Goal: Task Accomplishment & Management: Use online tool/utility

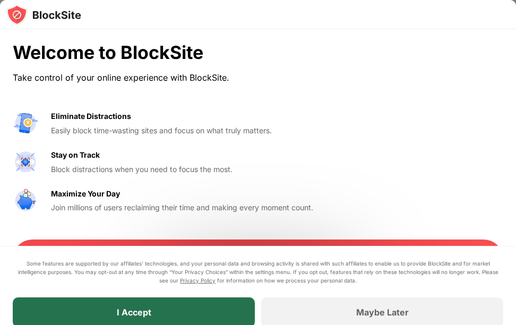
click at [192, 316] on div "I Accept" at bounding box center [134, 312] width 242 height 30
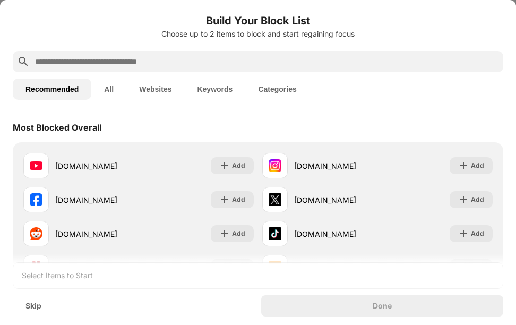
scroll to position [78, 0]
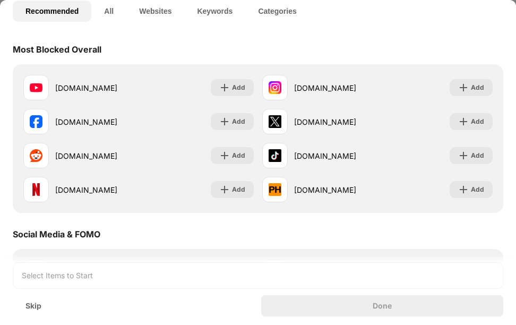
click at [200, 39] on div "Most Blocked Overall" at bounding box center [258, 50] width 491 height 30
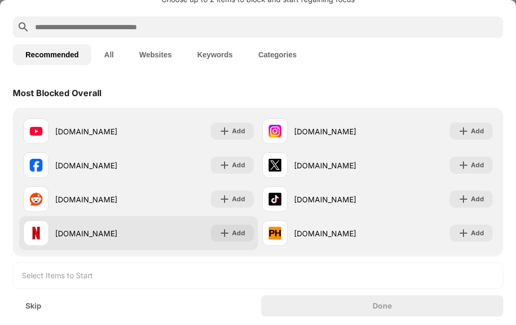
scroll to position [37, 0]
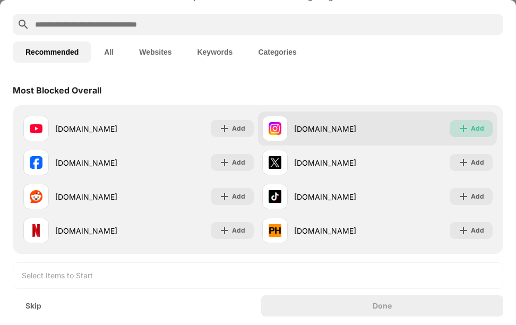
click at [474, 129] on div "Add" at bounding box center [477, 128] width 13 height 11
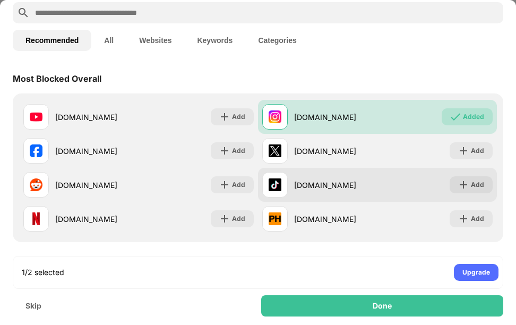
scroll to position [50, 0]
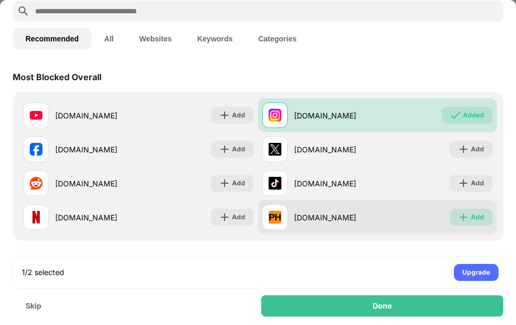
click at [475, 212] on div "Add" at bounding box center [477, 217] width 13 height 11
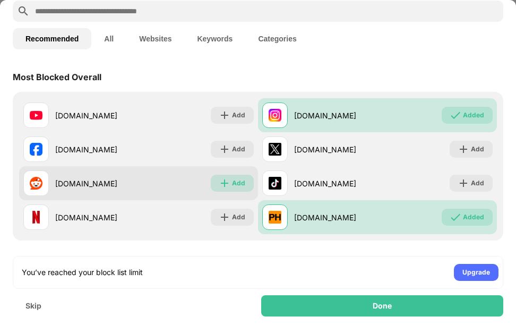
click at [239, 191] on div "Add" at bounding box center [232, 183] width 43 height 17
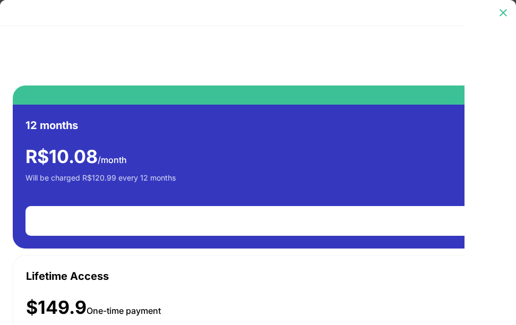
click at [502, 14] on img at bounding box center [503, 12] width 11 height 11
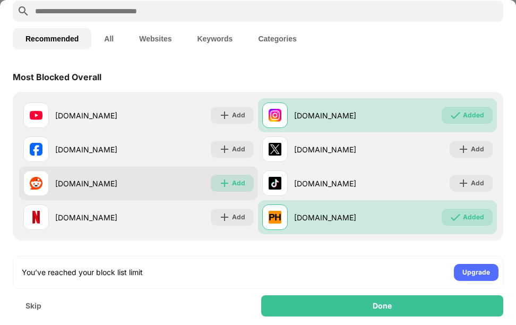
click at [225, 185] on img at bounding box center [224, 183] width 11 height 11
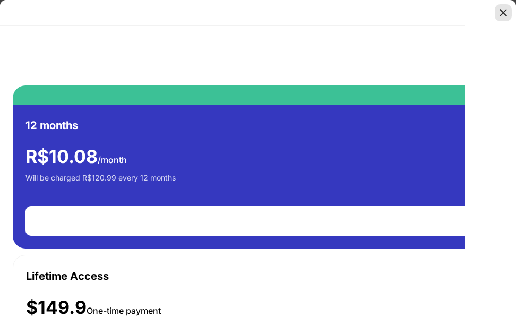
click at [507, 11] on img at bounding box center [503, 12] width 11 height 11
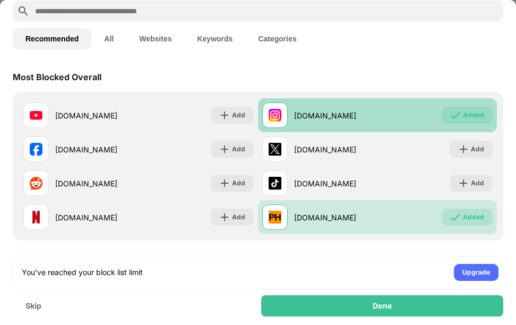
click at [453, 121] on div "Added" at bounding box center [467, 115] width 51 height 17
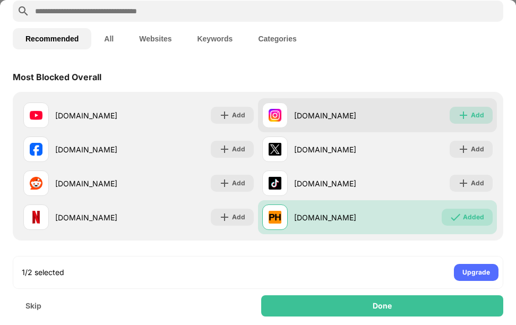
click at [453, 121] on div "Add" at bounding box center [471, 115] width 43 height 17
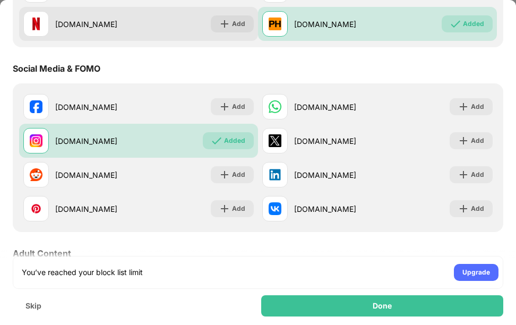
scroll to position [244, 0]
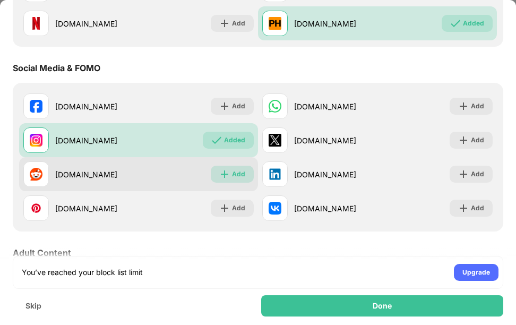
click at [234, 172] on div "Add" at bounding box center [238, 174] width 13 height 11
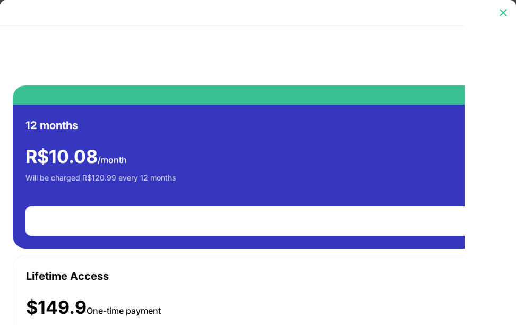
click at [505, 12] on img at bounding box center [503, 12] width 11 height 11
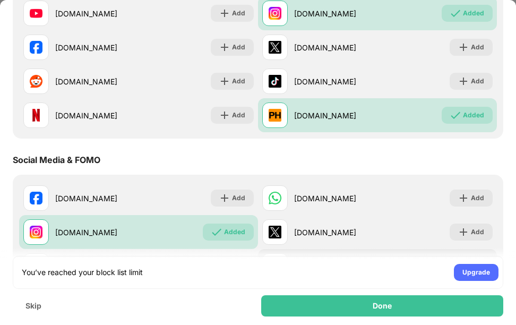
scroll to position [58, 0]
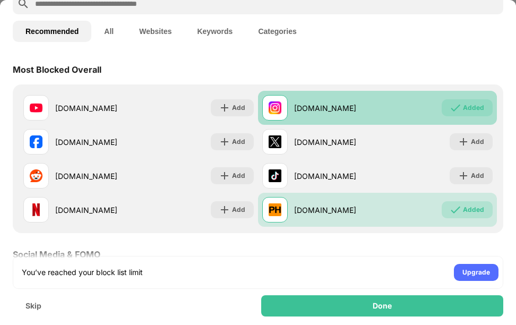
click at [470, 105] on div "Added" at bounding box center [473, 107] width 21 height 11
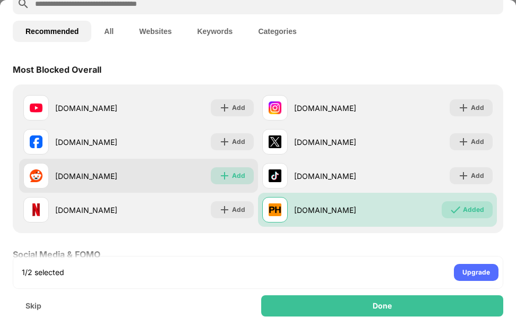
click at [212, 173] on div "Add" at bounding box center [232, 175] width 43 height 17
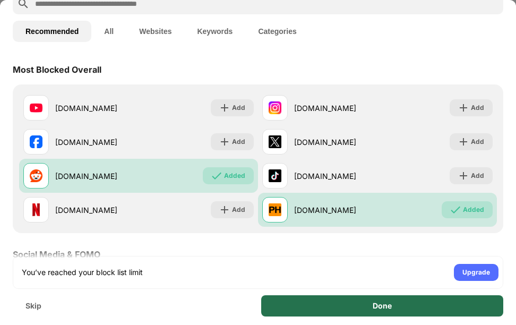
click at [370, 313] on div "Done" at bounding box center [382, 305] width 242 height 21
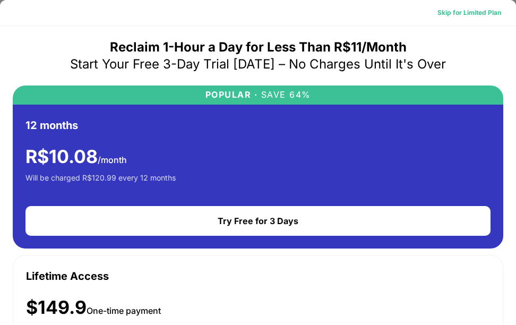
click at [460, 17] on div "Skip for Limited Plan" at bounding box center [469, 12] width 64 height 11
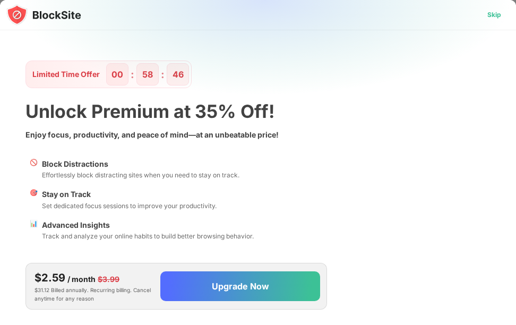
click at [493, 15] on div "Skip" at bounding box center [494, 15] width 14 height 11
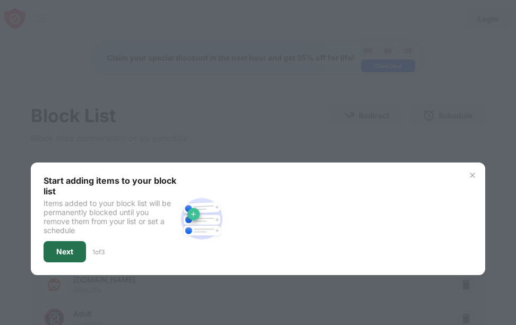
click at [59, 252] on div "Next" at bounding box center [64, 251] width 17 height 8
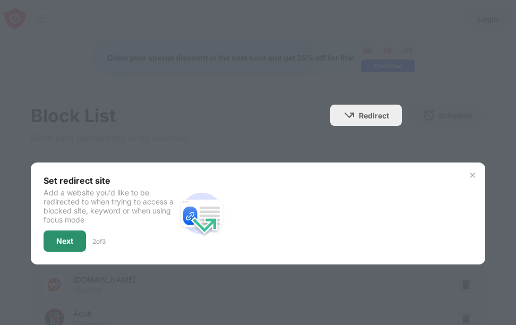
click at [66, 245] on div "Next" at bounding box center [65, 240] width 42 height 21
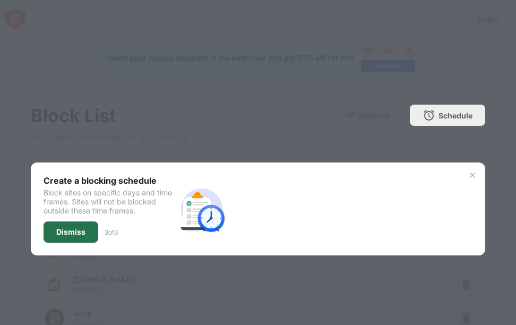
click at [66, 238] on div "Dismiss" at bounding box center [71, 231] width 55 height 21
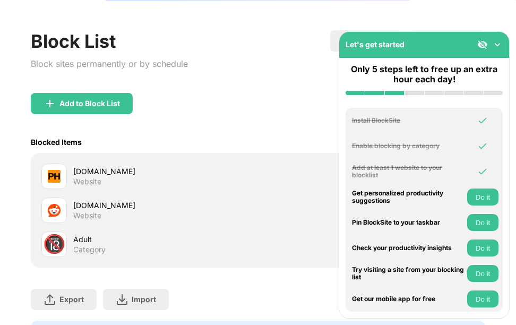
scroll to position [74, 0]
click at [495, 47] on img at bounding box center [497, 44] width 11 height 11
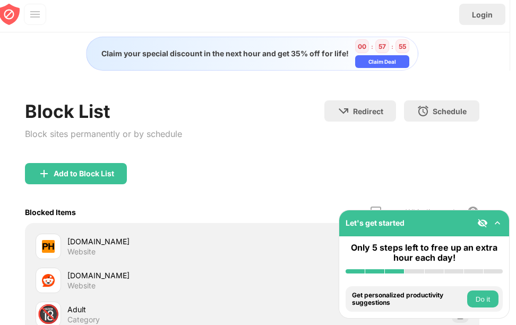
scroll to position [1, 6]
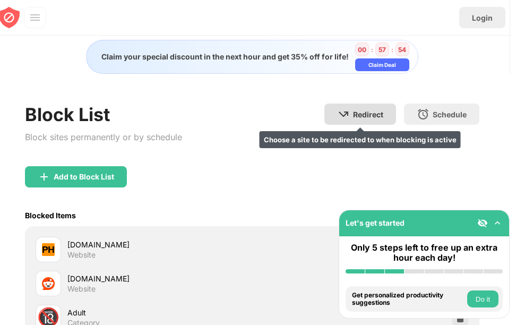
click at [360, 118] on div "Redirect" at bounding box center [368, 114] width 30 height 9
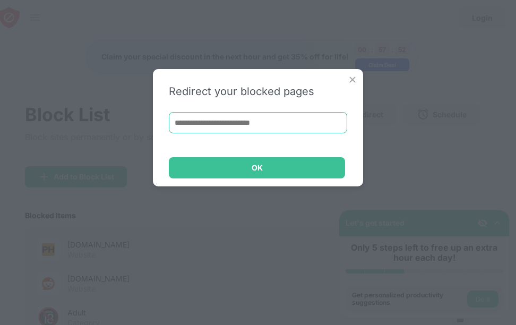
click at [251, 128] on input at bounding box center [258, 122] width 178 height 21
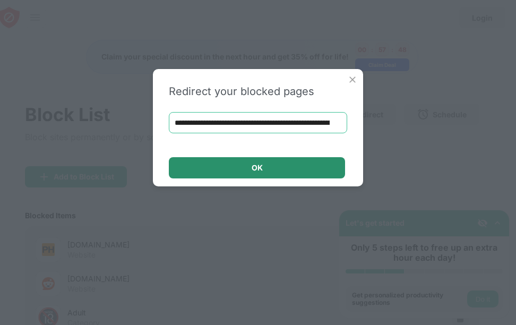
type input "**********"
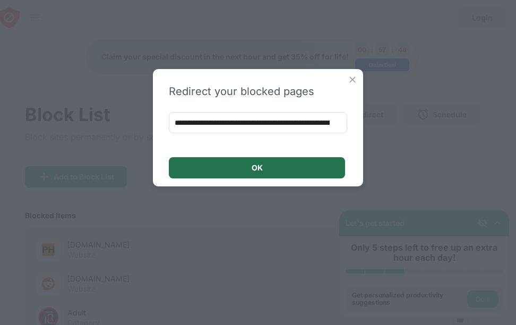
click at [294, 167] on div "OK" at bounding box center [257, 167] width 176 height 21
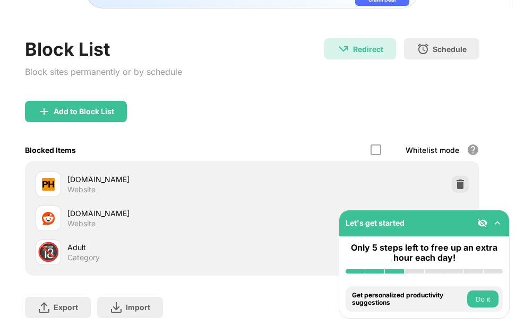
scroll to position [162, 6]
